Goal: Information Seeking & Learning: Check status

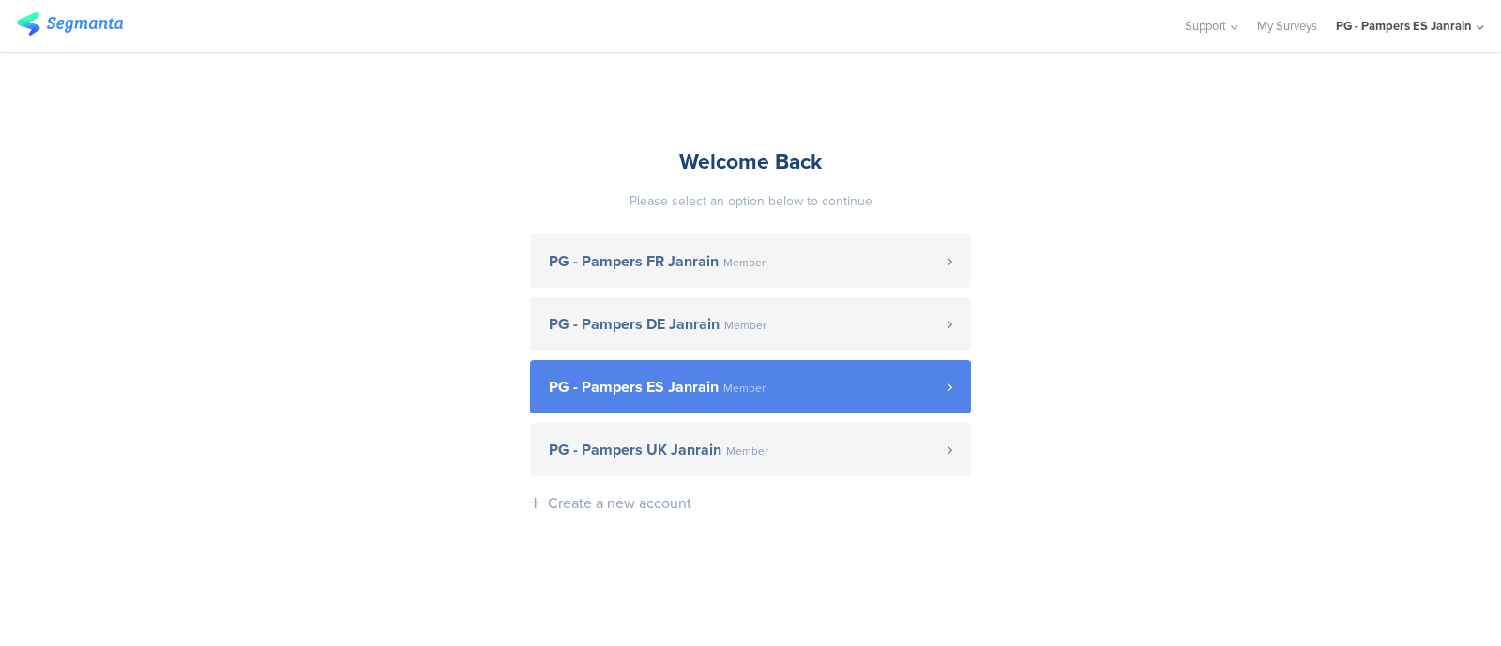
click at [734, 375] on link "PG - Pampers ES Janrain Member" at bounding box center [750, 386] width 441 height 53
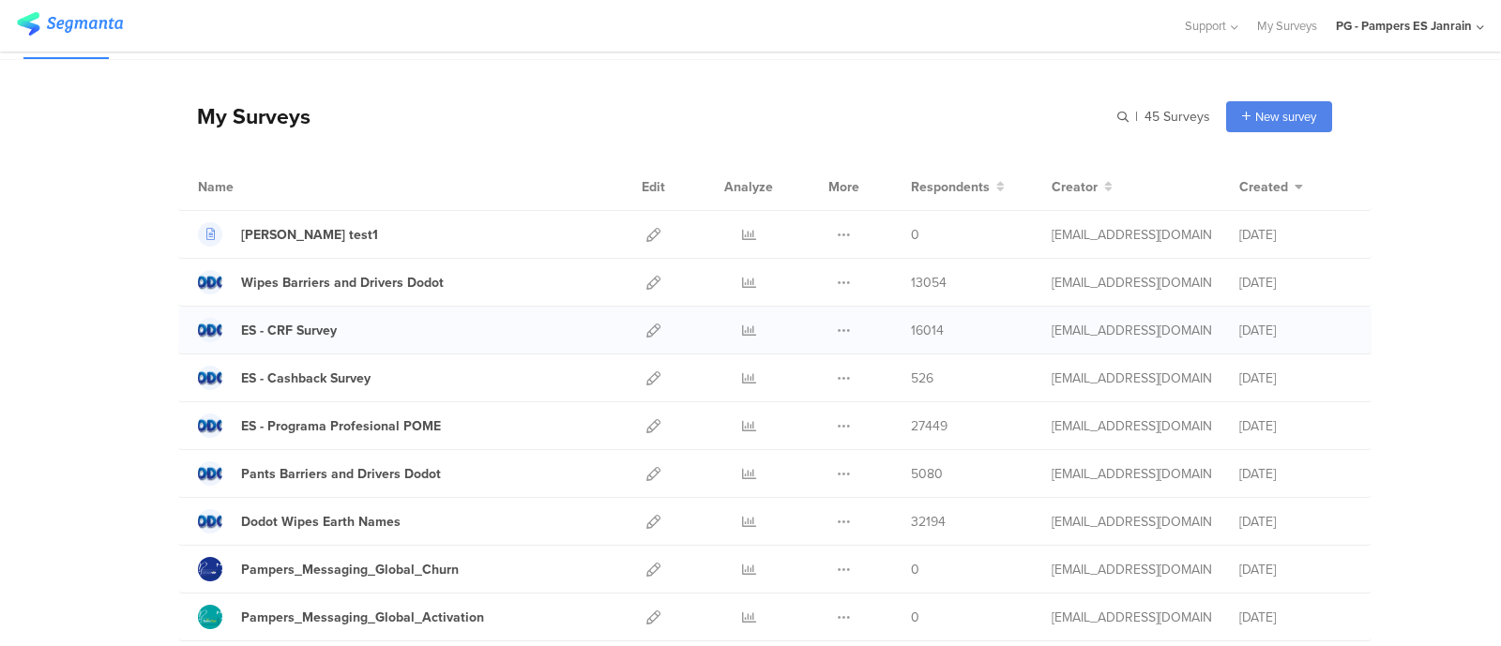
scroll to position [41, 0]
click at [731, 479] on div at bounding box center [748, 471] width 56 height 47
click at [732, 476] on div at bounding box center [748, 471] width 56 height 47
click at [742, 472] on icon at bounding box center [749, 472] width 14 height 14
